Goal: Transaction & Acquisition: Purchase product/service

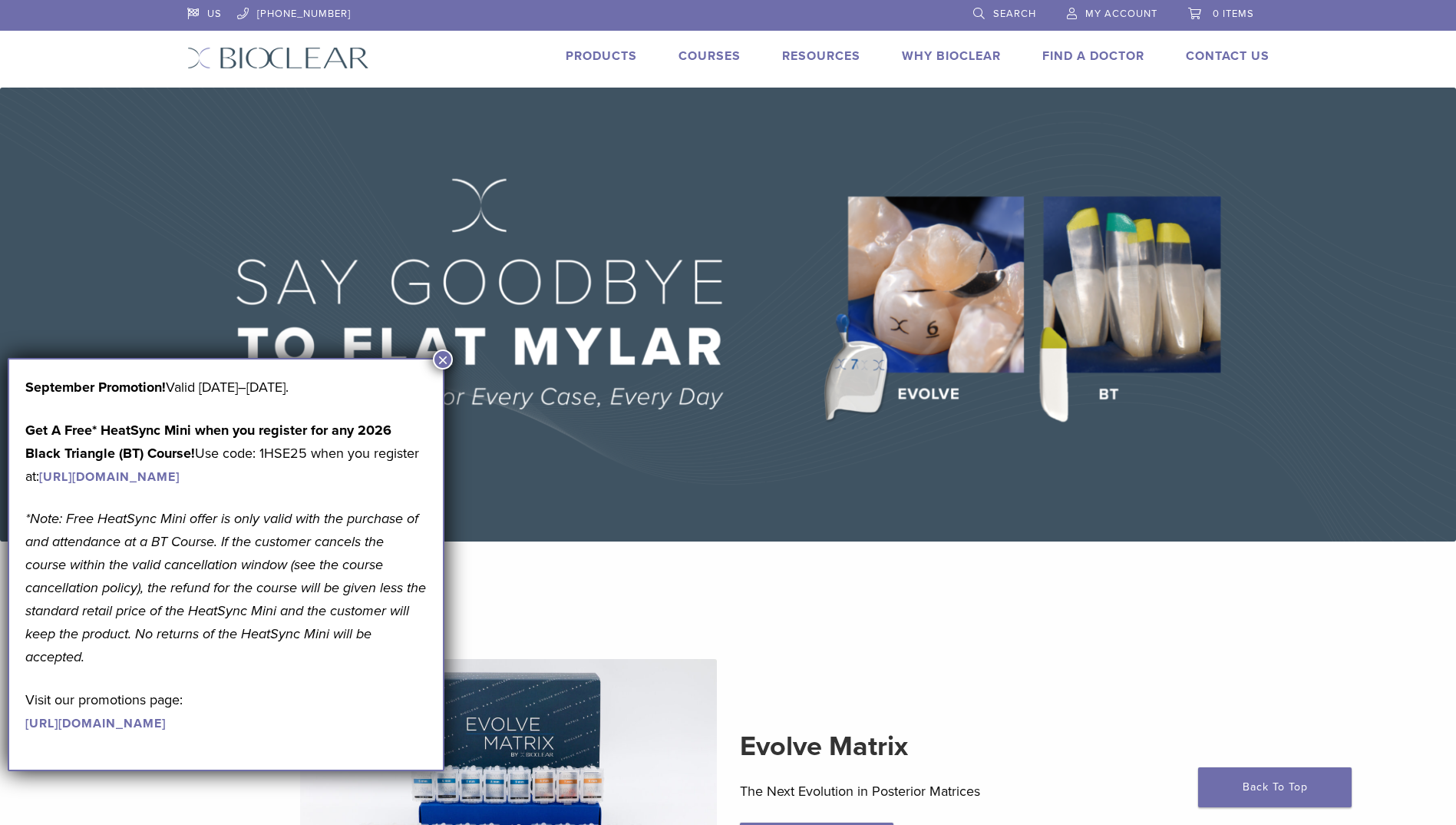
click at [602, 50] on link "Products" at bounding box center [601, 56] width 72 height 15
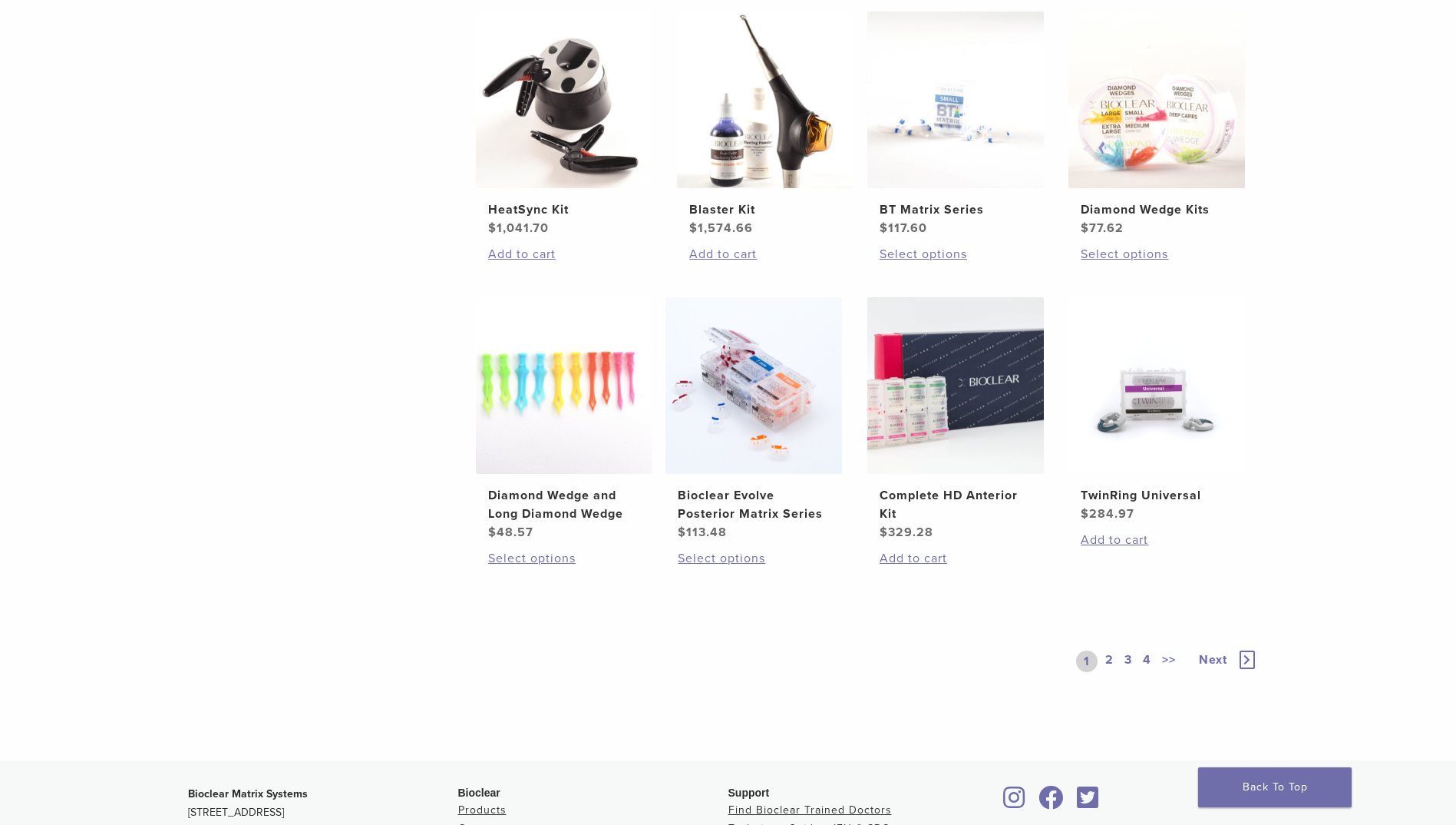
scroll to position [922, 0]
click at [1015, 497] on h2 "Complete HD Anterior Kit" at bounding box center [956, 502] width 152 height 37
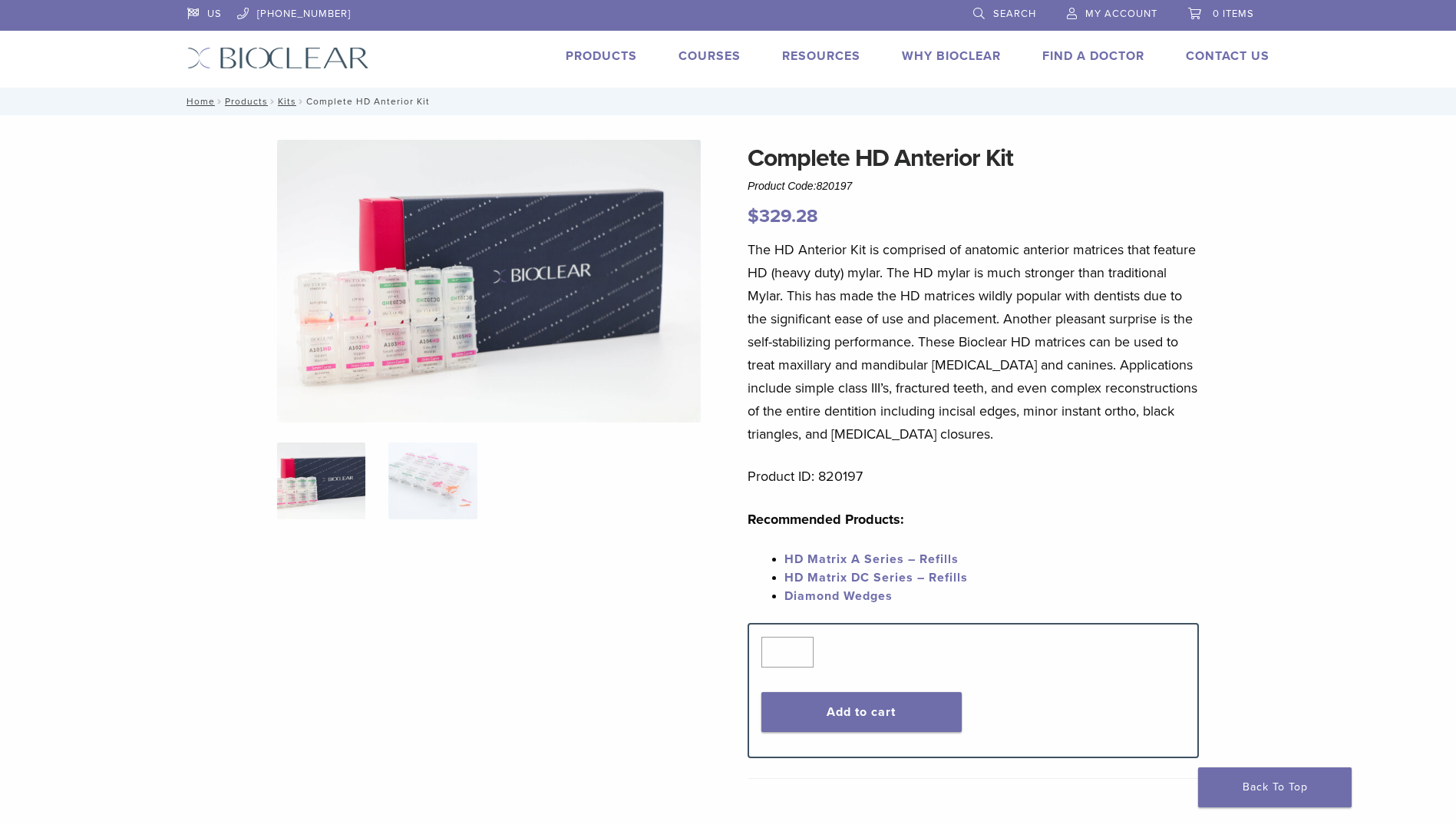
click at [982, 428] on p "The HD Anterior Kit is comprised of anatomic anterior matrices that feature HD …" at bounding box center [973, 341] width 452 height 207
click at [244, 761] on div "Complete HD Anterior Kit Product Code: 820197 $ 329.28 Complete HD Anterior Kit…" at bounding box center [728, 715] width 1106 height 1151
